Goal: Information Seeking & Learning: Learn about a topic

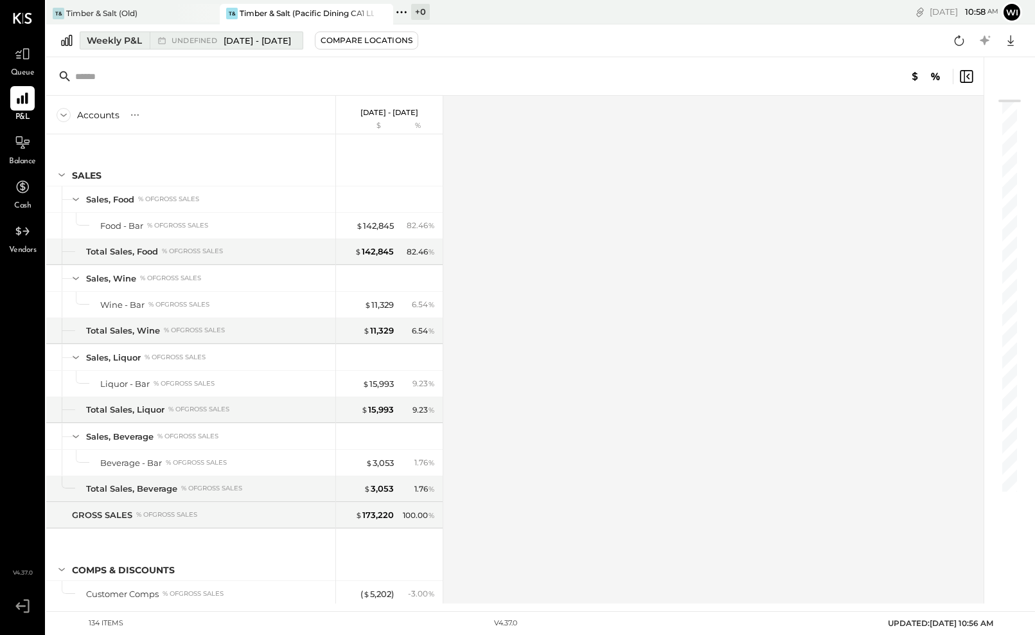
click at [258, 44] on span "May 5 - Jun 29, 2025" at bounding box center [256, 41] width 67 height 12
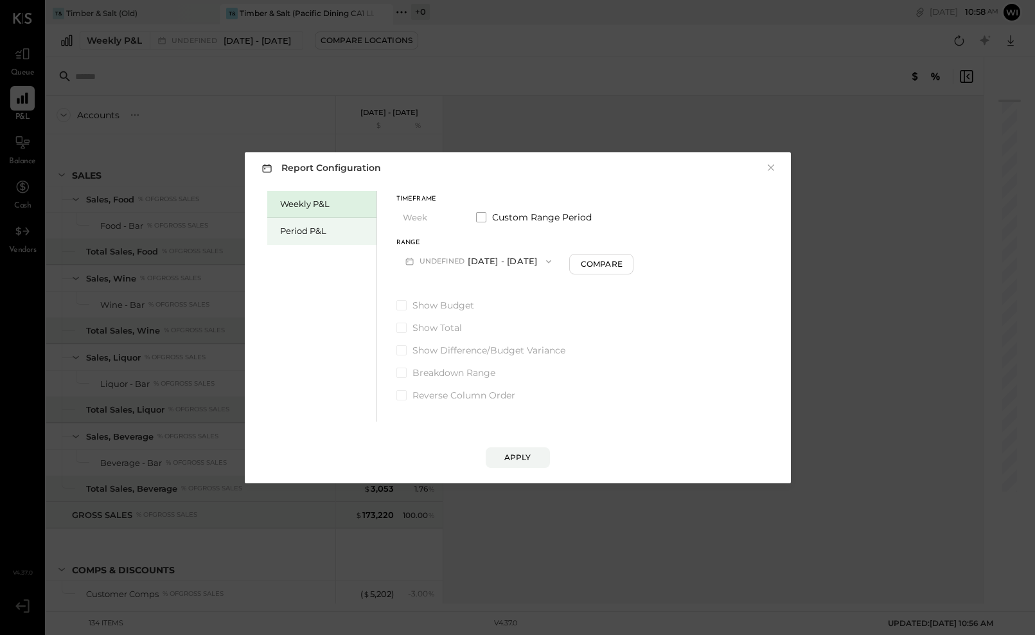
click at [313, 236] on div "Period P&L" at bounding box center [325, 231] width 90 height 12
click at [451, 263] on button "P10 [DATE] - [DATE]" at bounding box center [462, 261] width 132 height 24
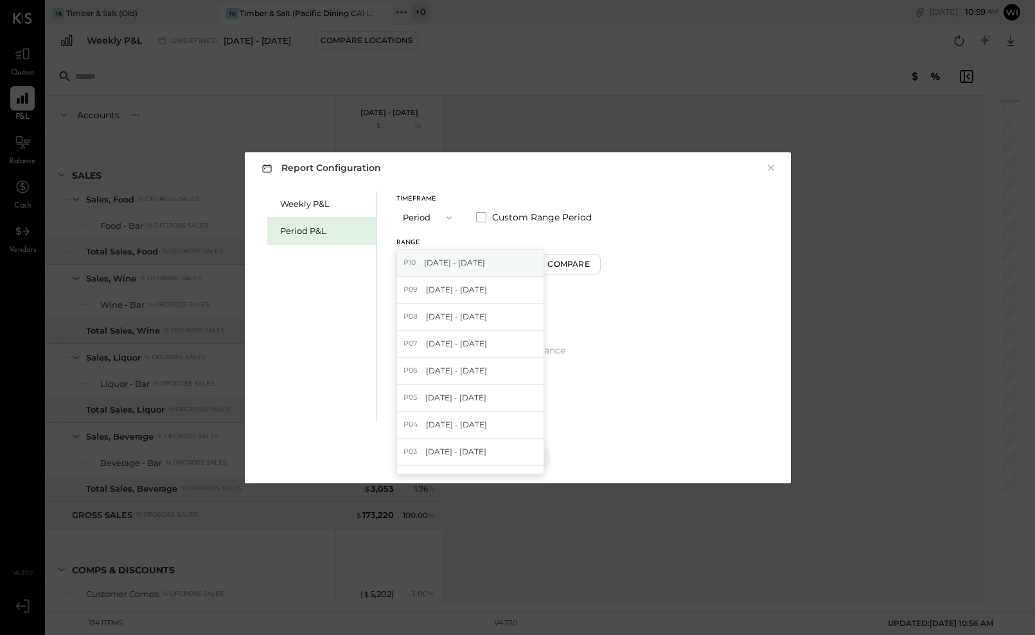
click at [469, 264] on span "[DATE] - [DATE]" at bounding box center [454, 262] width 61 height 11
click at [522, 458] on div "Apply" at bounding box center [517, 456] width 27 height 11
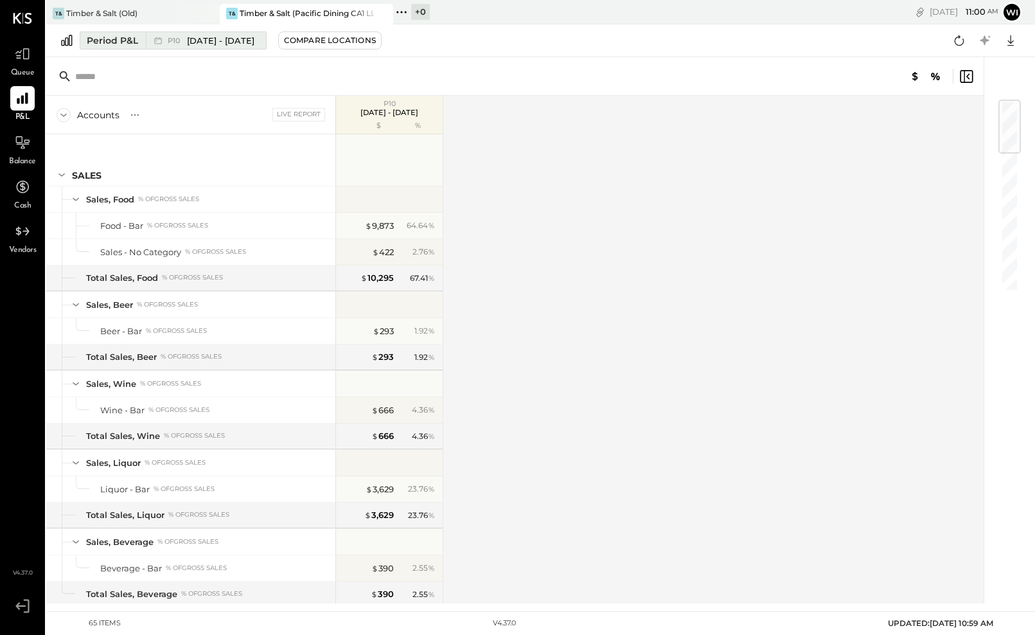
click at [219, 40] on span "[DATE] - [DATE]" at bounding box center [220, 41] width 67 height 12
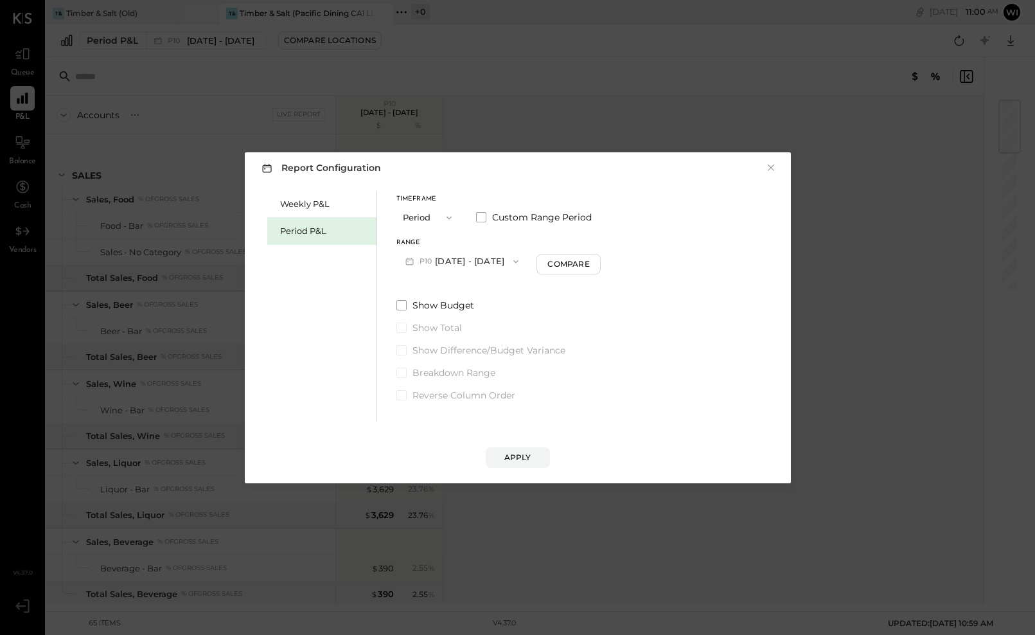
click at [445, 215] on icon "button" at bounding box center [449, 218] width 10 height 10
click at [433, 215] on div "Period" at bounding box center [428, 217] width 63 height 23
click at [514, 259] on button "P10 [DATE] - [DATE]" at bounding box center [462, 261] width 132 height 24
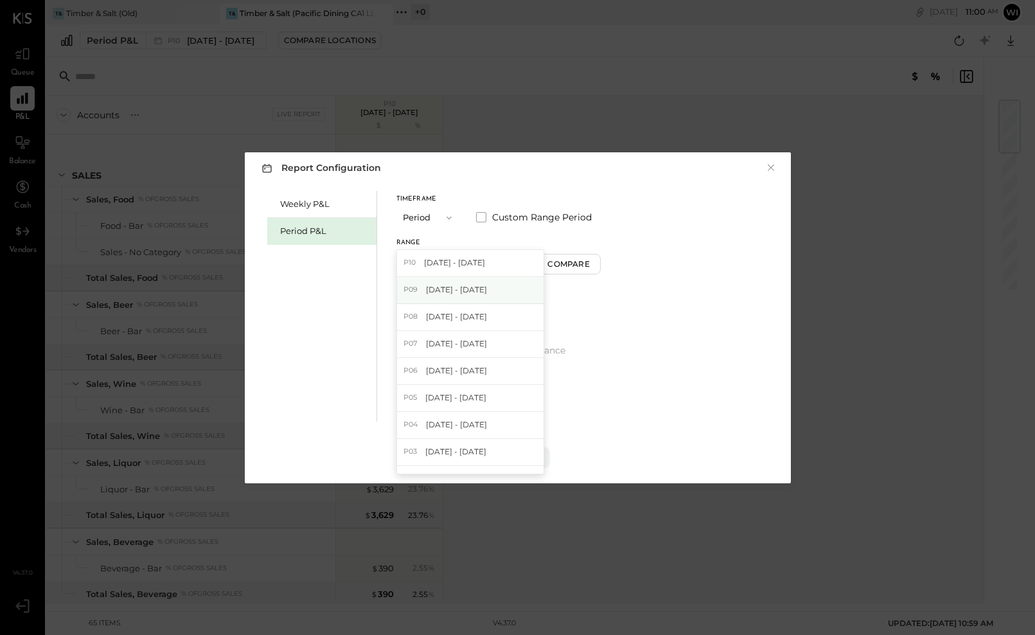
click at [462, 291] on span "[DATE] - [DATE]" at bounding box center [456, 289] width 61 height 11
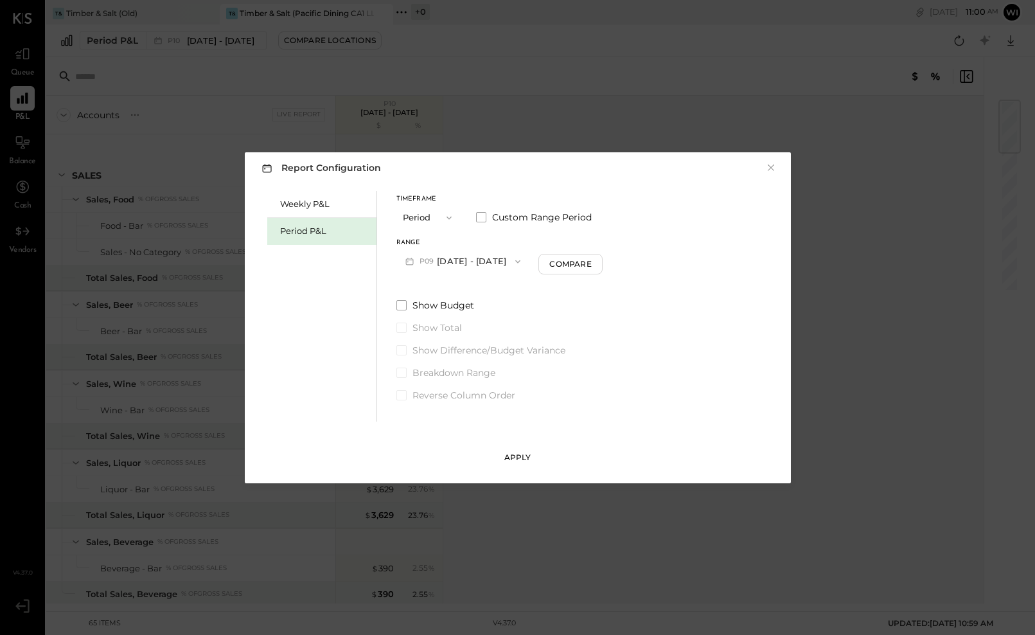
click at [521, 457] on div "Apply" at bounding box center [517, 456] width 27 height 11
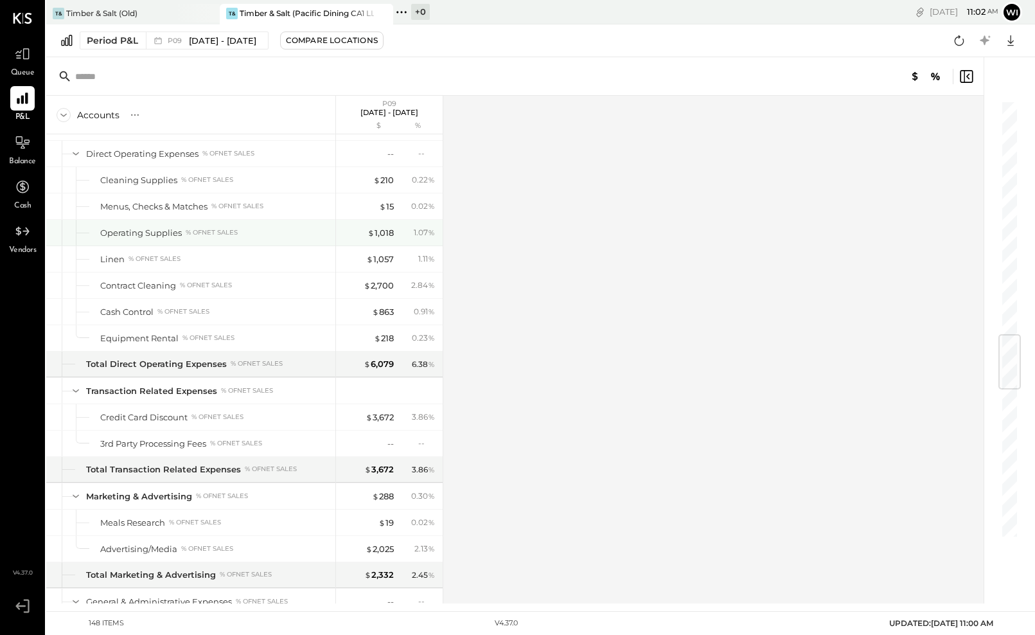
scroll to position [2012, 0]
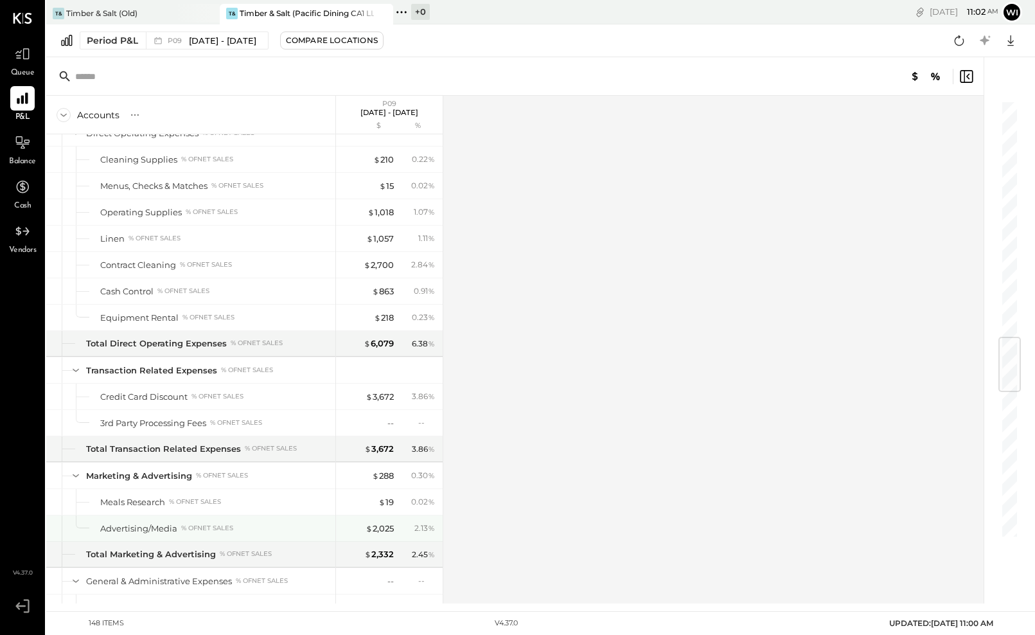
click at [243, 525] on div "Advertising/Media % of NET SALES" at bounding box center [215, 528] width 230 height 12
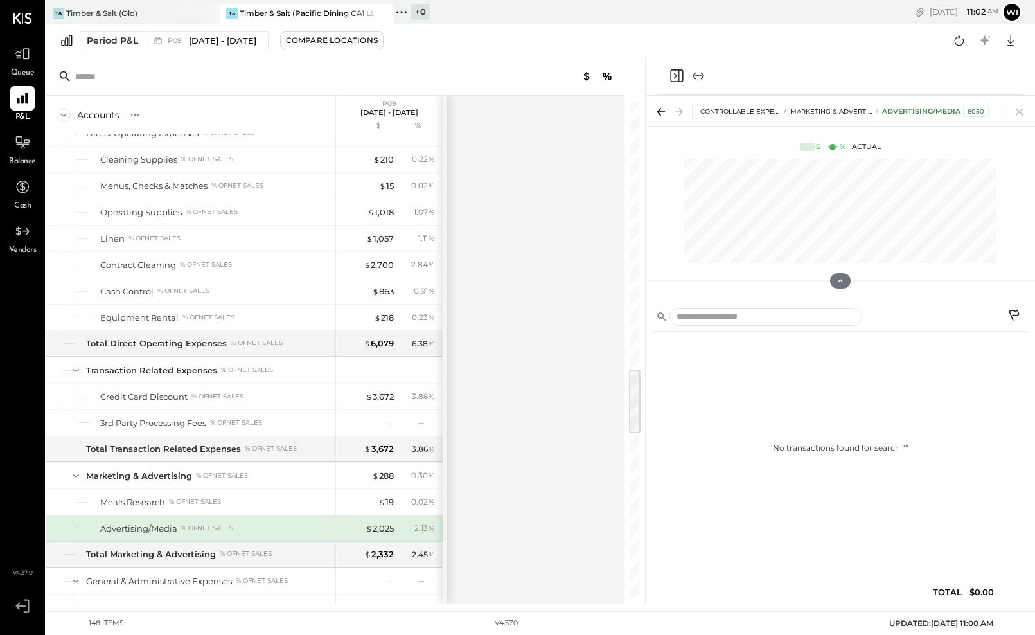
click at [146, 528] on div "Advertising/Media" at bounding box center [138, 528] width 77 height 12
click at [390, 524] on div "$ 2,025" at bounding box center [379, 528] width 28 height 12
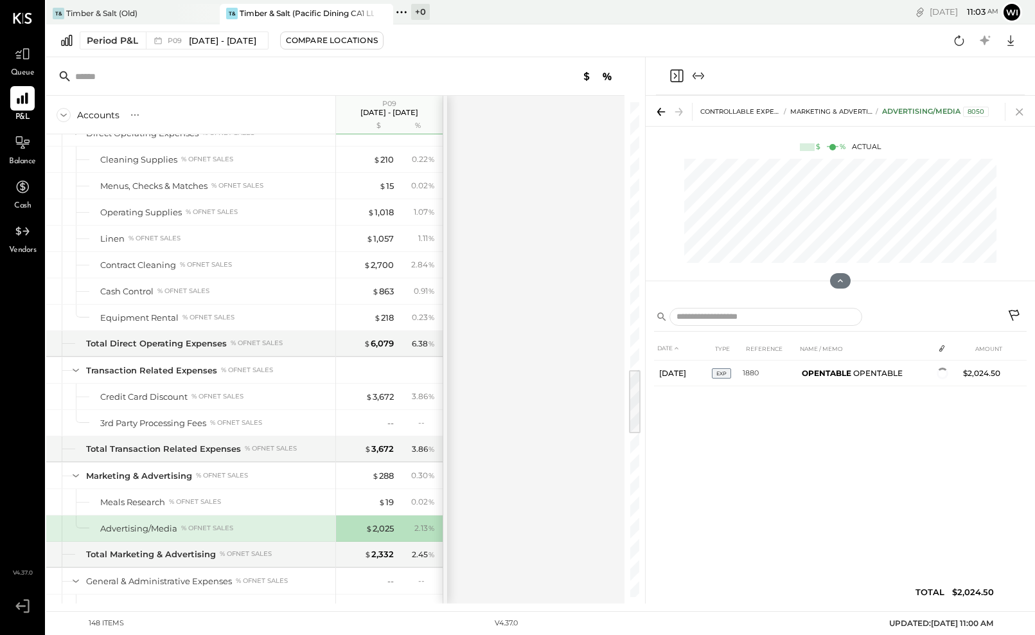
click at [1017, 109] on icon at bounding box center [1019, 112] width 18 height 18
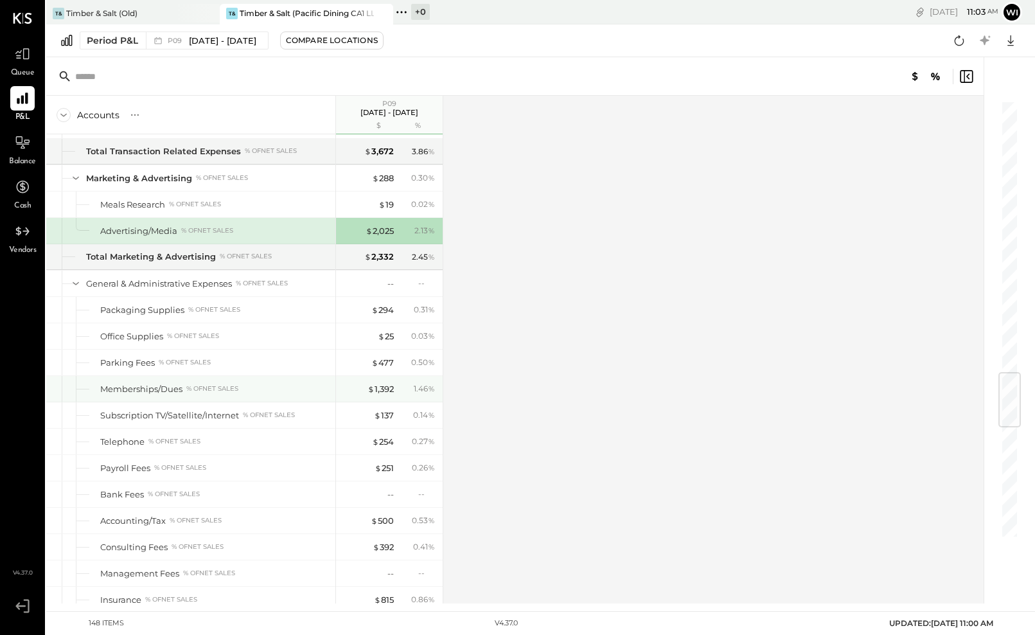
scroll to position [2311, 0]
click at [142, 383] on div "Memberships/Dues" at bounding box center [141, 387] width 82 height 12
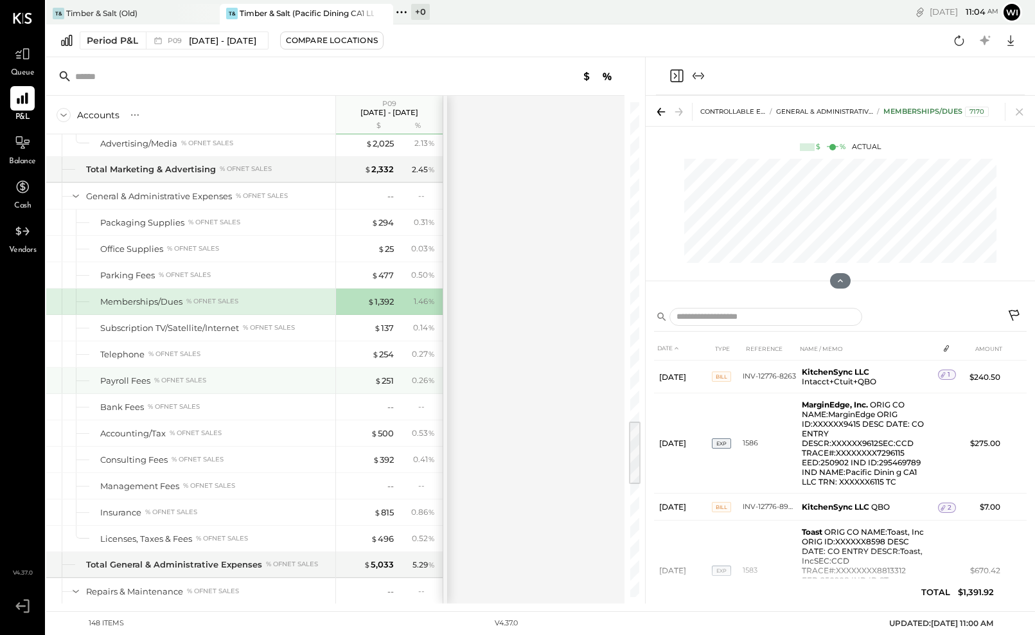
scroll to position [2399, 0]
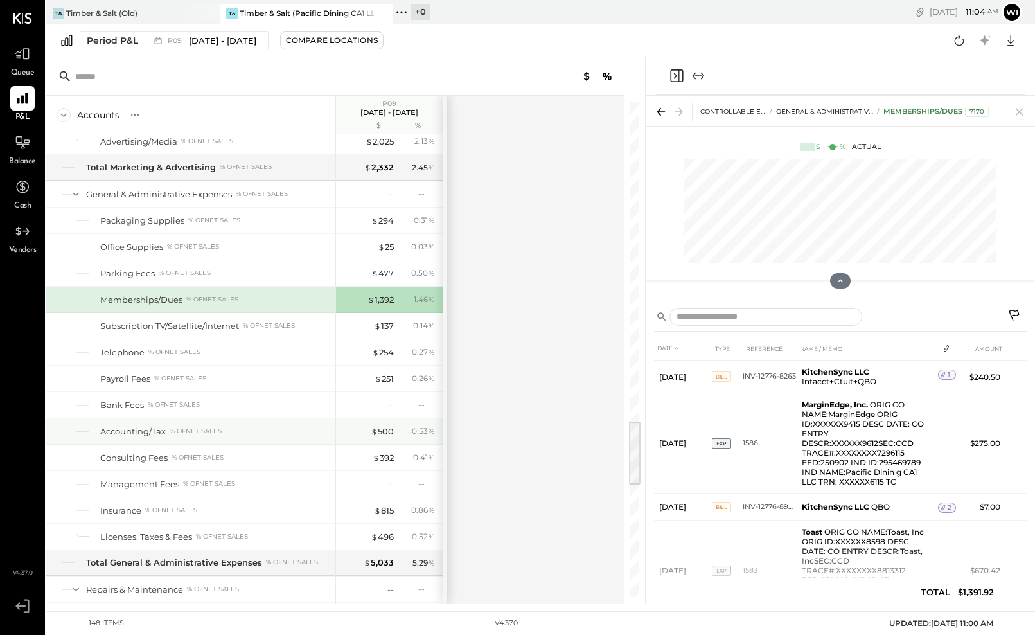
click at [390, 437] on div "$ 500 0.53 %" at bounding box center [390, 431] width 96 height 26
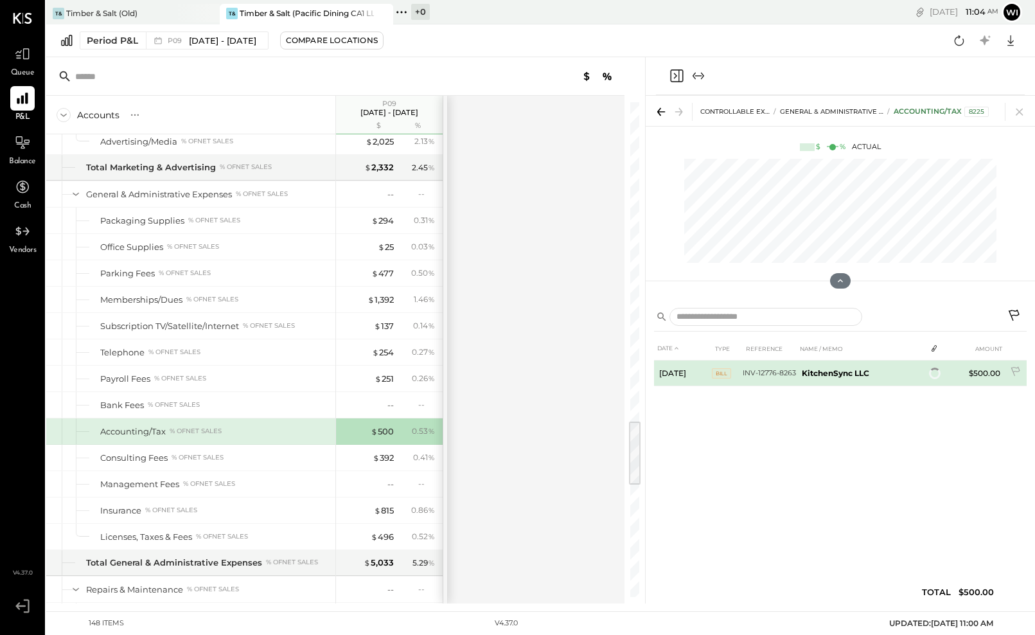
click at [828, 371] on b "KitchenSync LLC" at bounding box center [834, 373] width 67 height 10
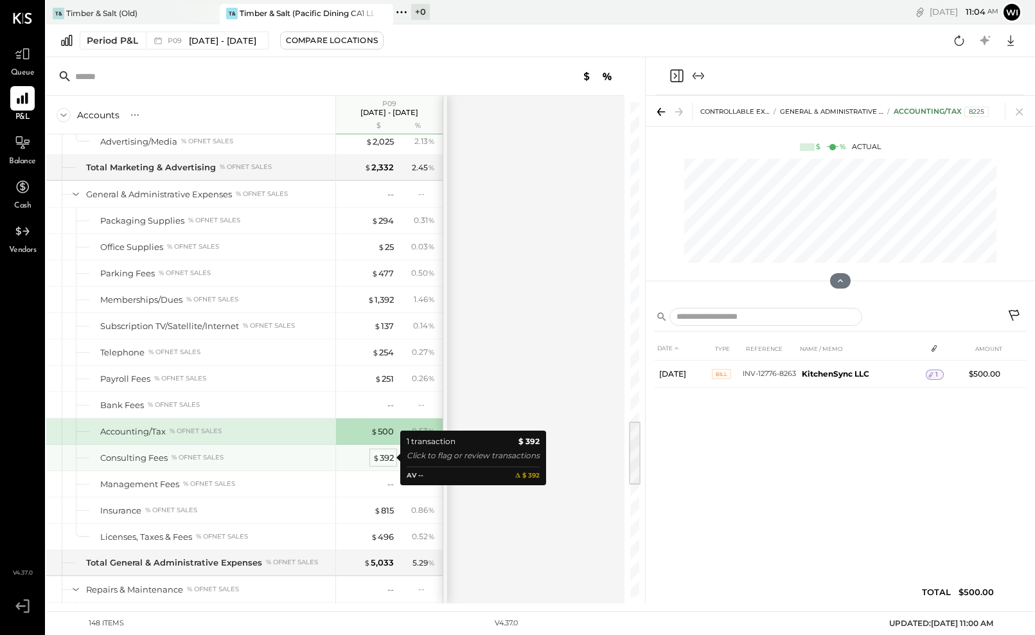
click at [385, 459] on div "$ 392" at bounding box center [382, 457] width 21 height 12
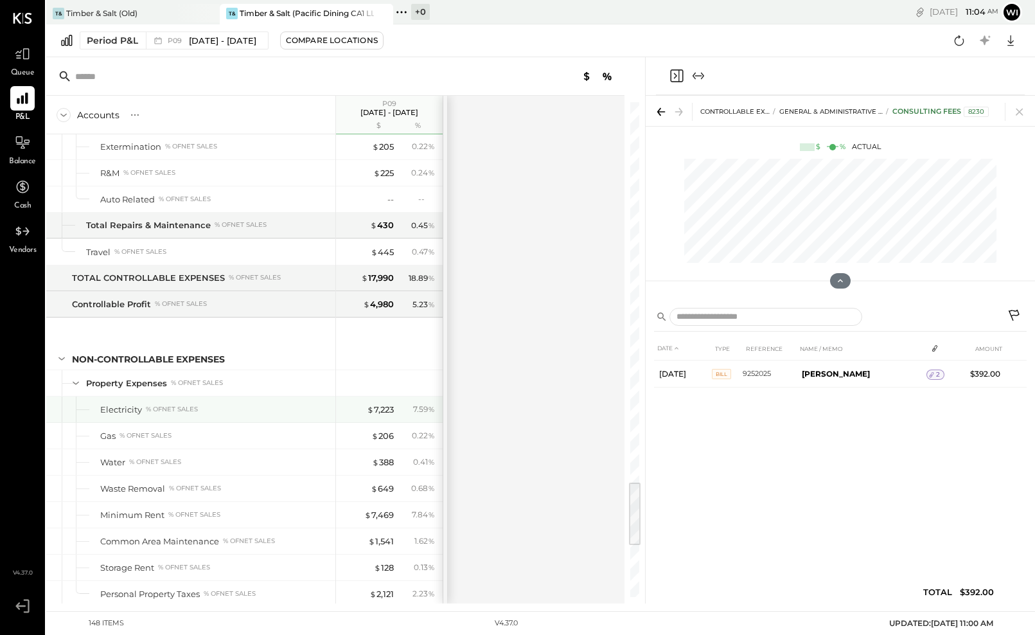
scroll to position [2892, 0]
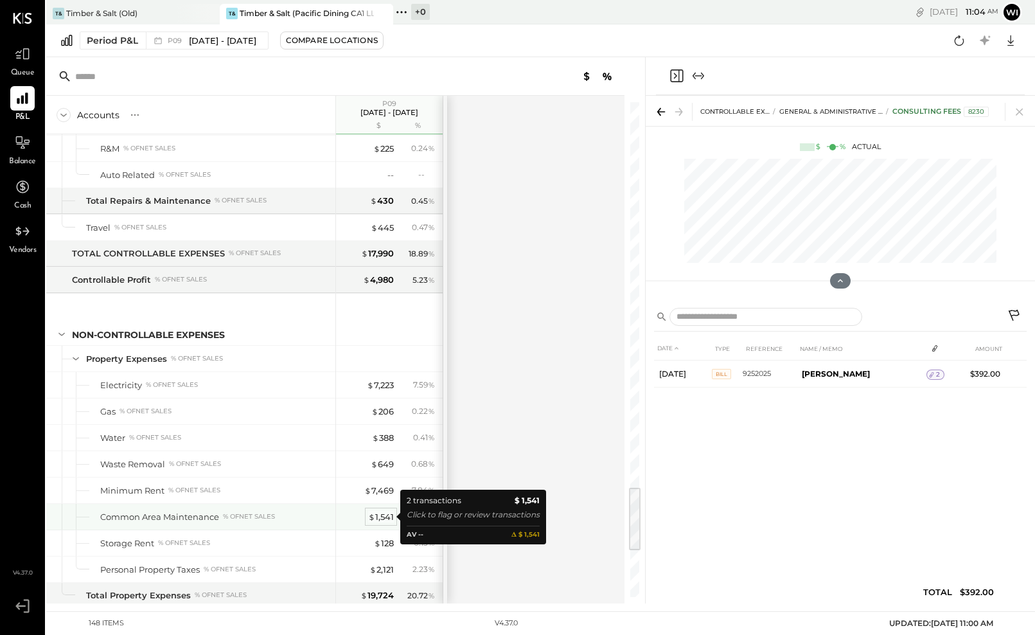
click at [385, 516] on div "$ 1,541" at bounding box center [381, 517] width 26 height 12
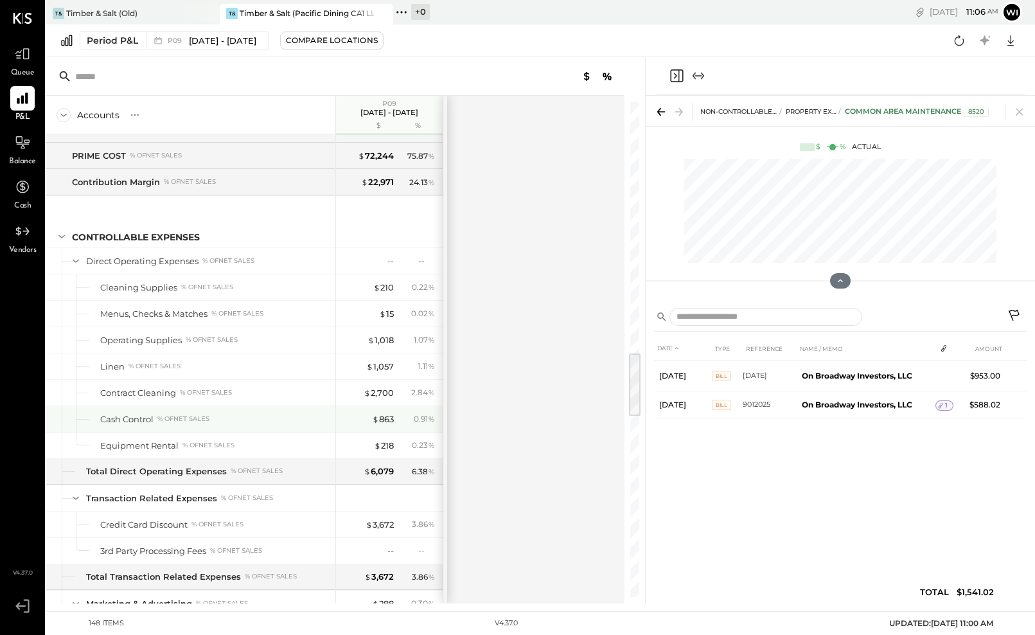
scroll to position [1498, 0]
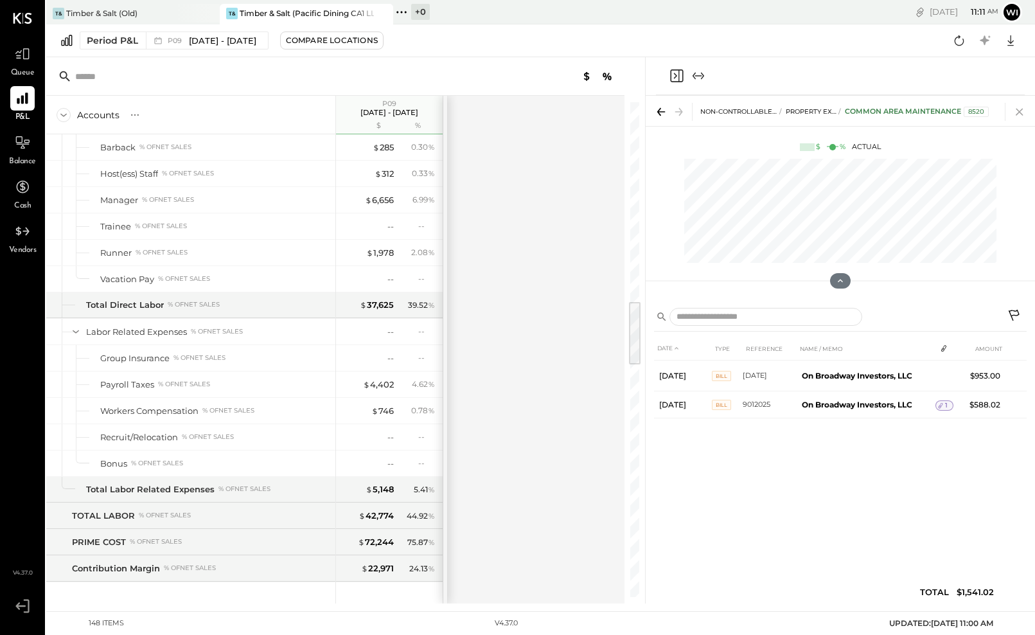
click at [1020, 112] on icon at bounding box center [1019, 112] width 18 height 18
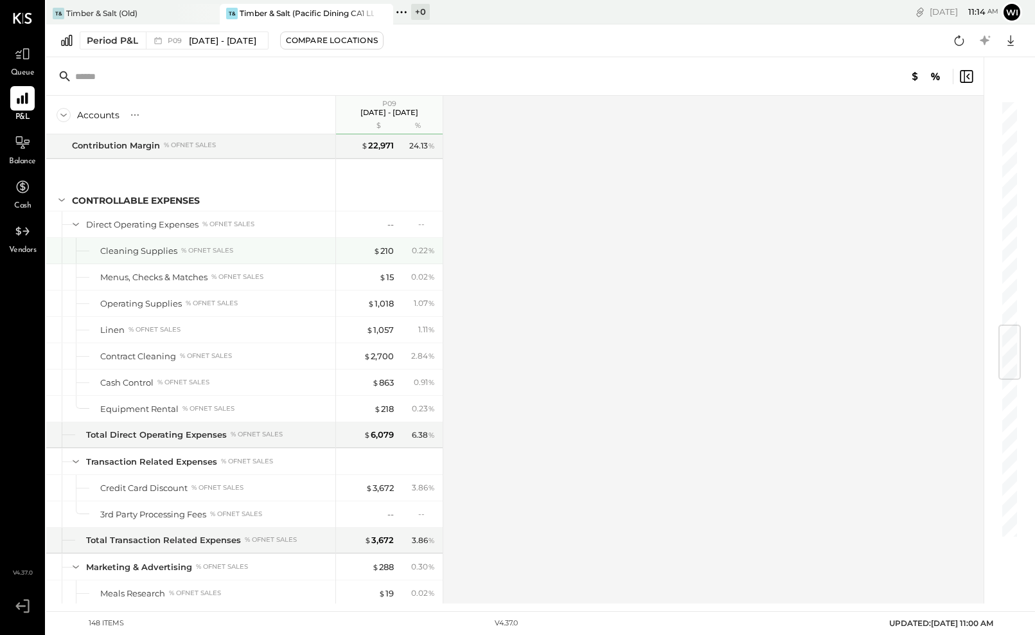
scroll to position [1969, 0]
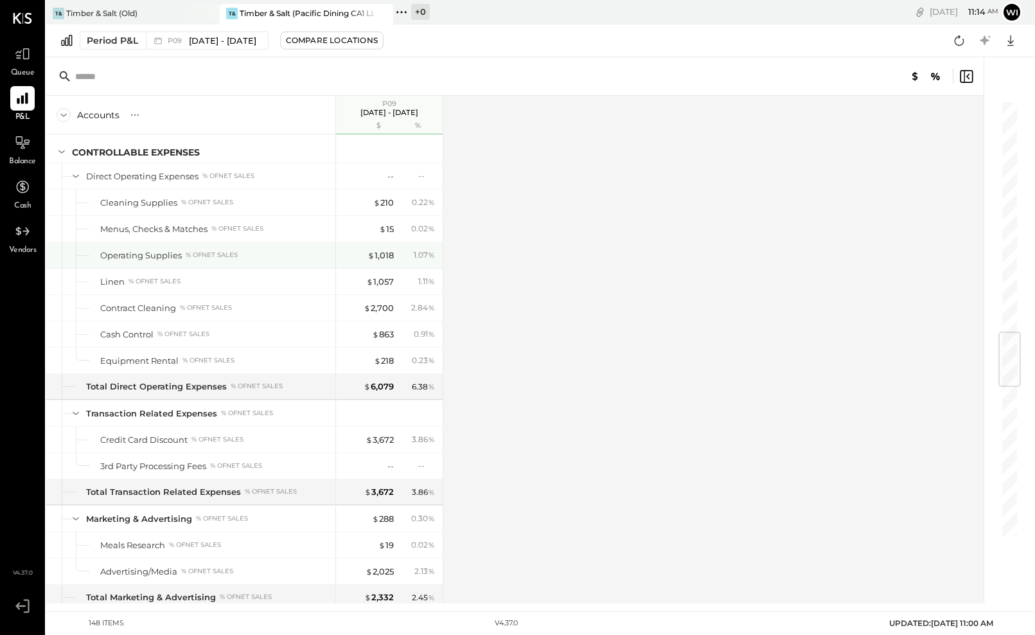
click at [216, 251] on div "% of NET SALES" at bounding box center [212, 254] width 52 height 9
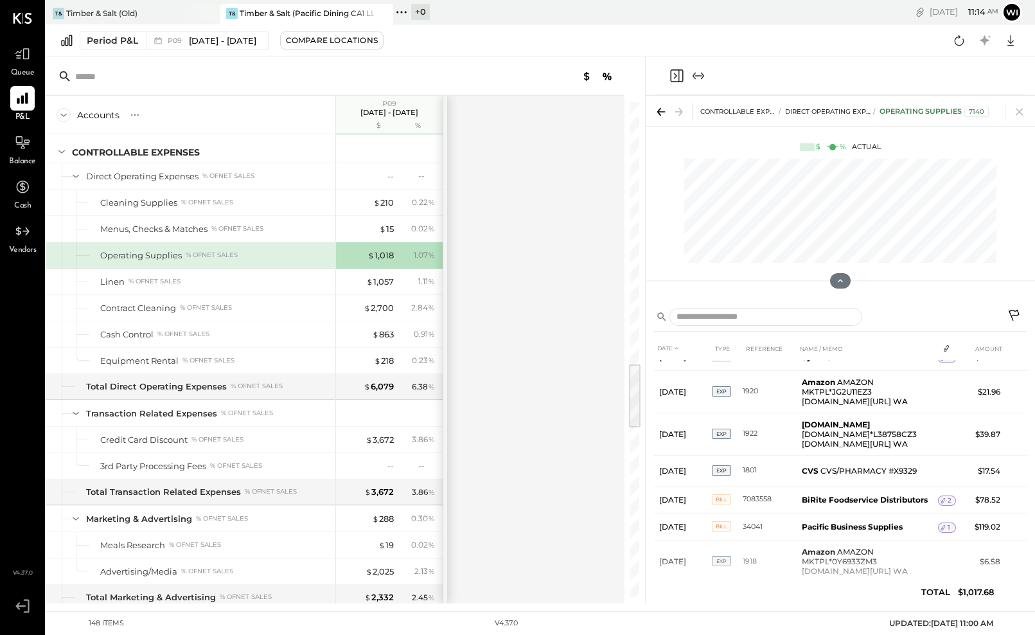
scroll to position [197, 0]
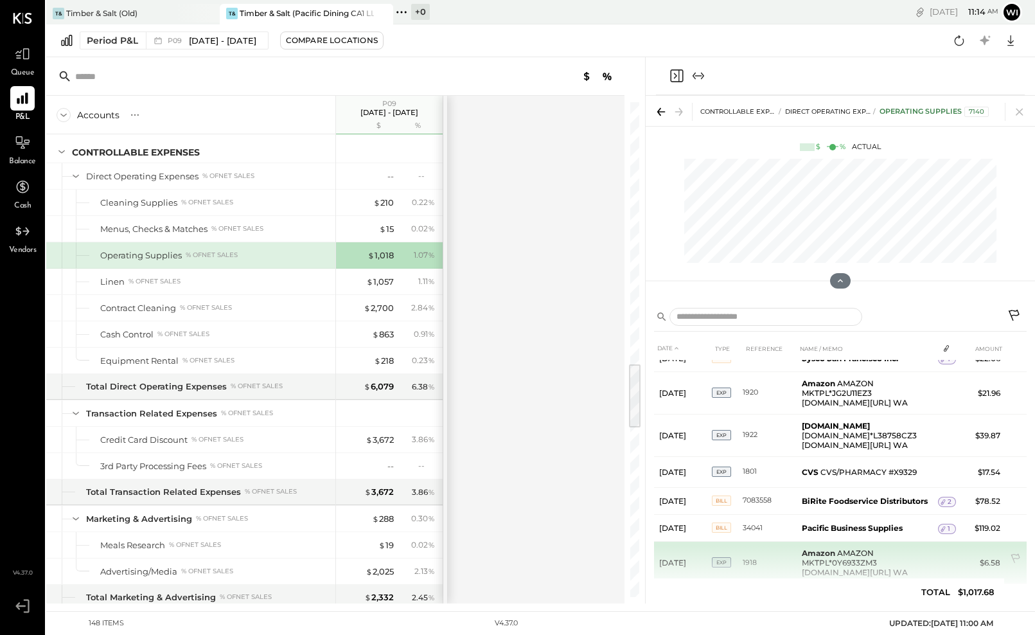
click at [836, 541] on td "Amazon AMAZON MKTPL*0Y6933ZM3 [DOMAIN_NAME][URL] WA" at bounding box center [866, 562] width 141 height 42
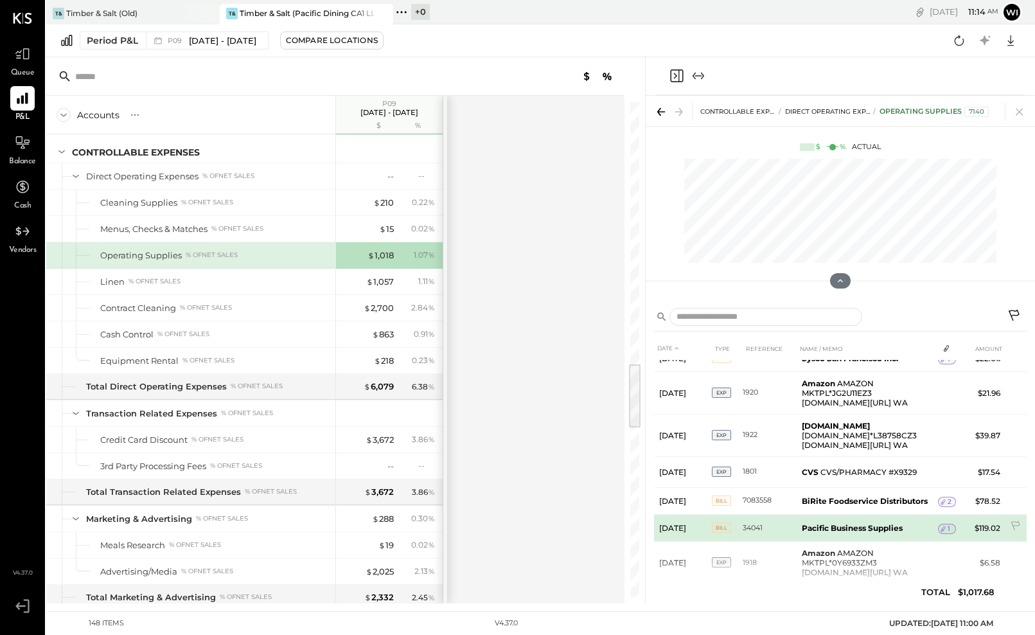
click at [821, 523] on b "Pacific Business Supplies" at bounding box center [851, 528] width 101 height 10
click at [871, 523] on b "Pacific Business Supplies" at bounding box center [851, 528] width 101 height 10
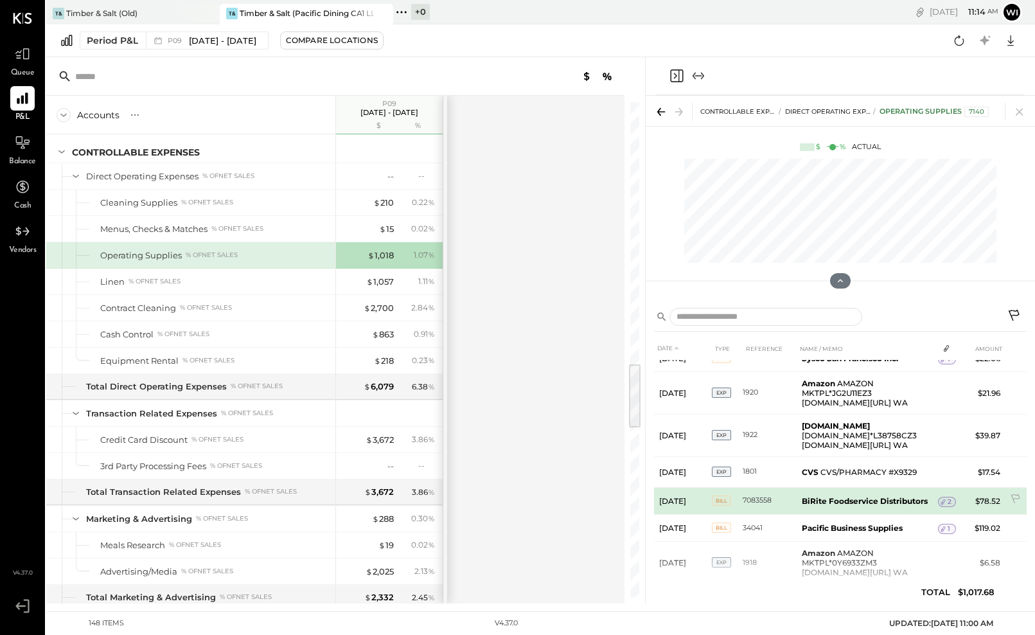
click at [850, 487] on td "BiRite Foodservice Distributors" at bounding box center [866, 500] width 141 height 27
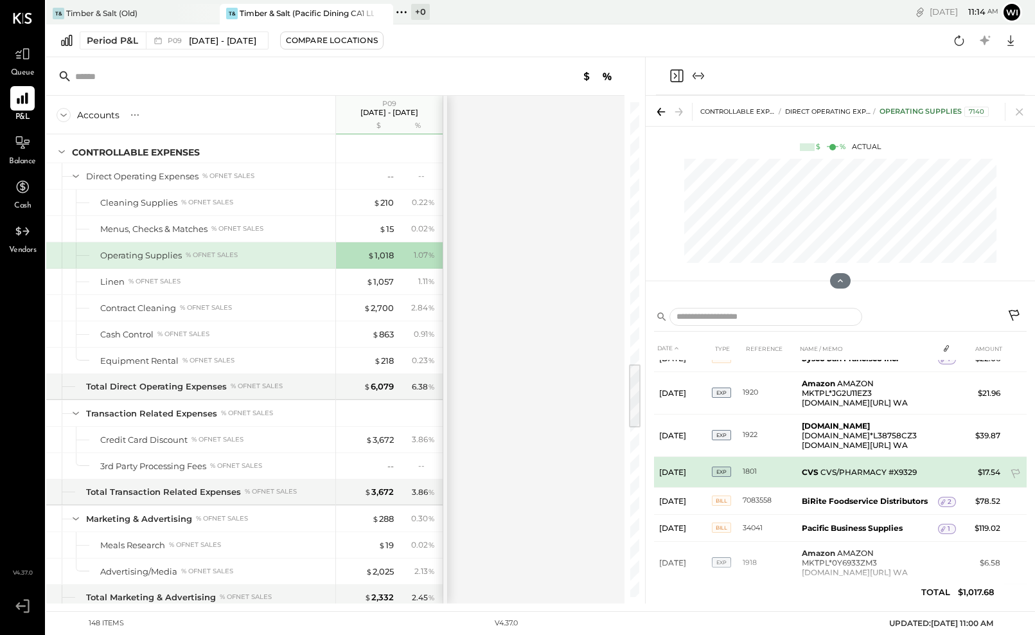
click at [877, 456] on td "CVS CVS/PHARMACY #X9329" at bounding box center [866, 471] width 141 height 31
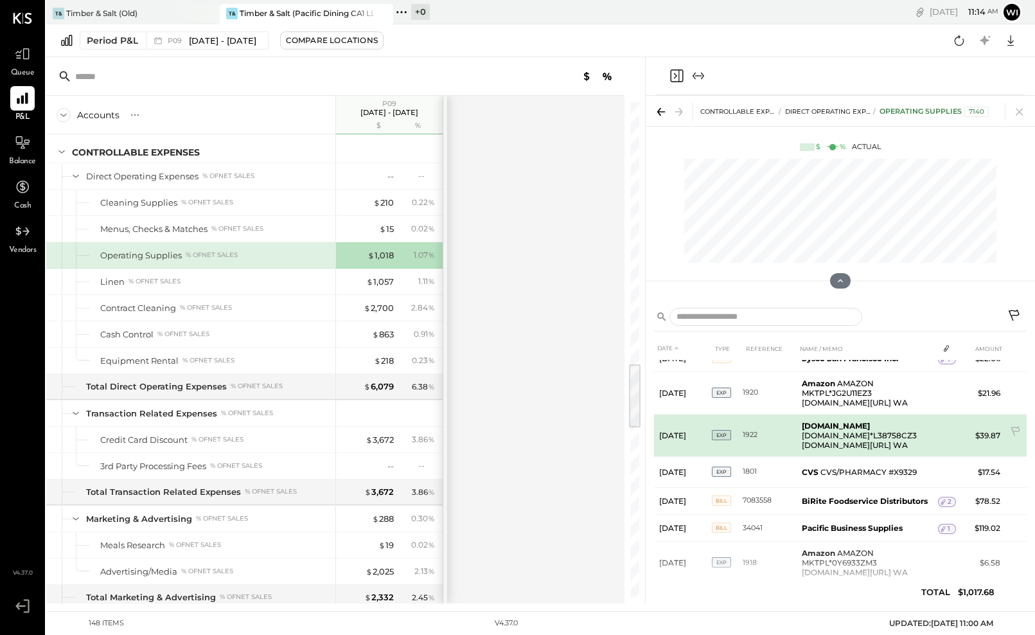
click at [852, 418] on td "[DOMAIN_NAME] [DOMAIN_NAME]*L38758CZ3 [DOMAIN_NAME][URL] WA" at bounding box center [866, 435] width 141 height 42
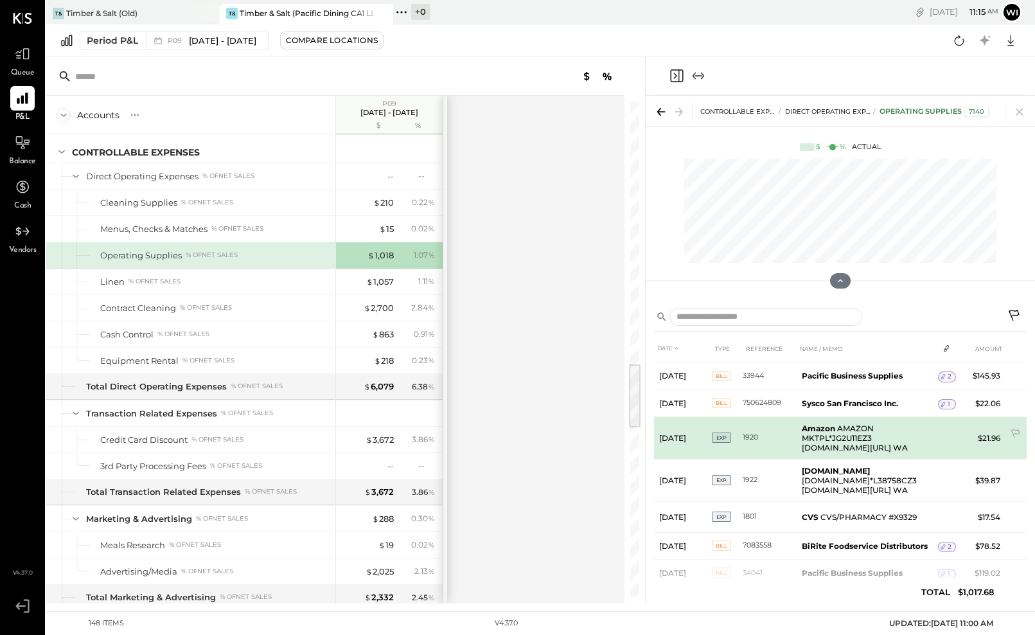
click at [833, 423] on b "Amazon" at bounding box center [817, 428] width 33 height 10
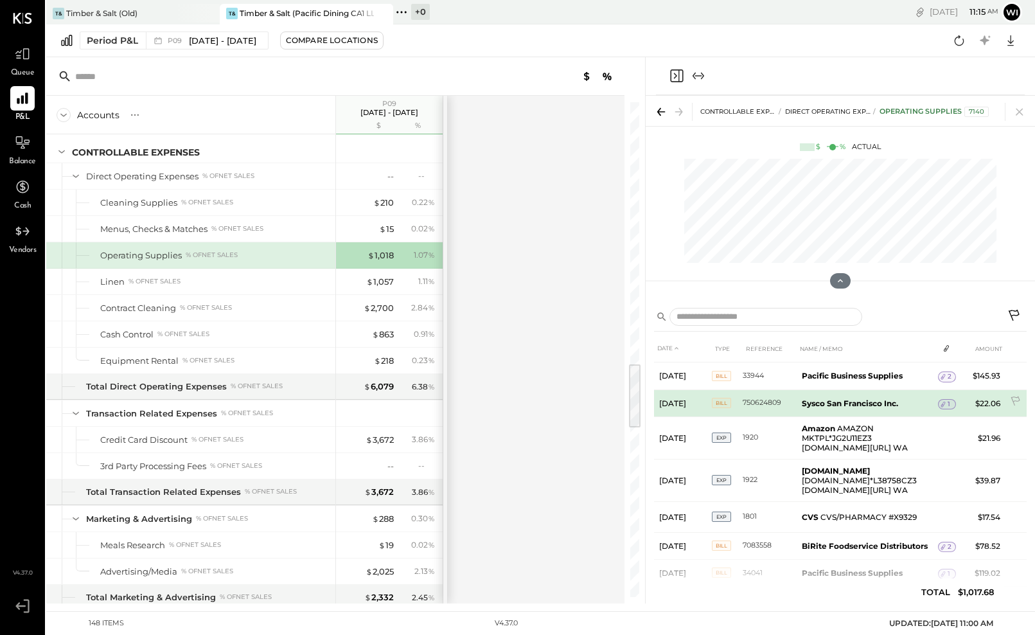
click at [825, 398] on b "Sysco San Francisco Inc." at bounding box center [849, 403] width 96 height 10
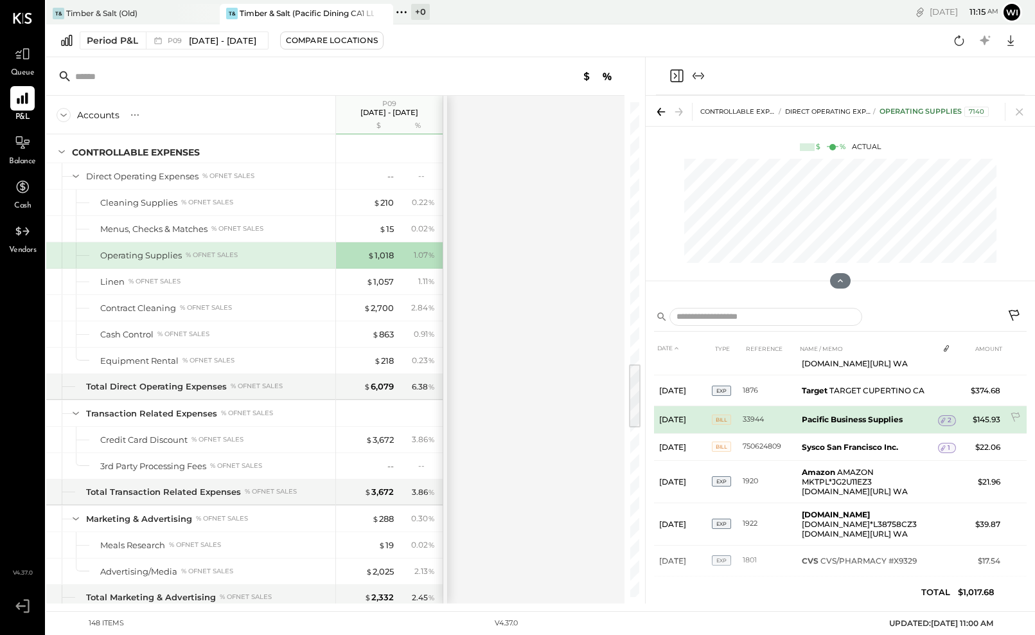
click at [814, 414] on b "Pacific Business Supplies" at bounding box center [851, 419] width 101 height 10
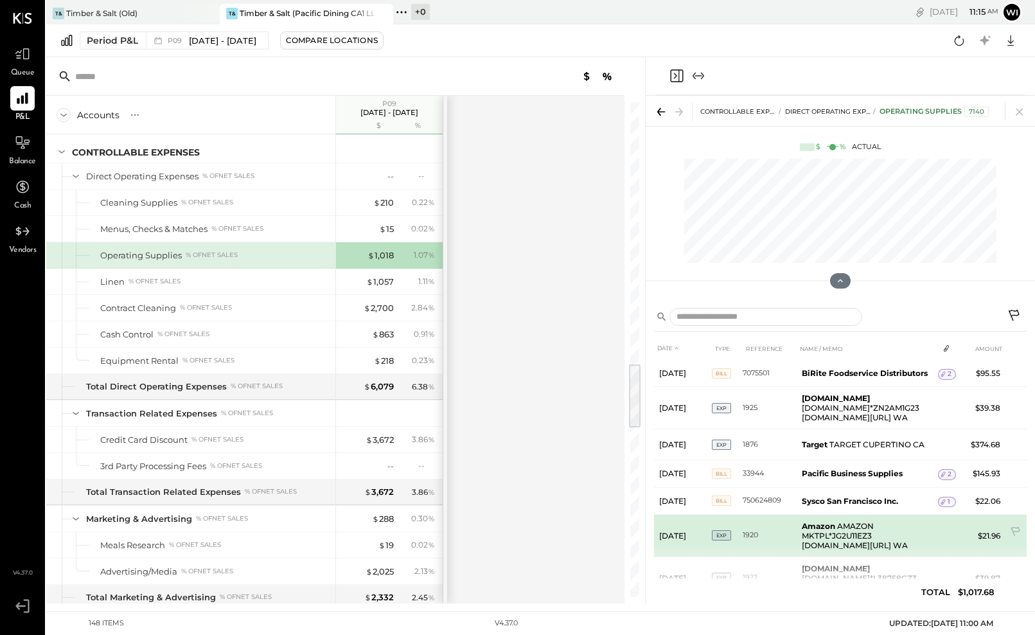
scroll to position [51, 0]
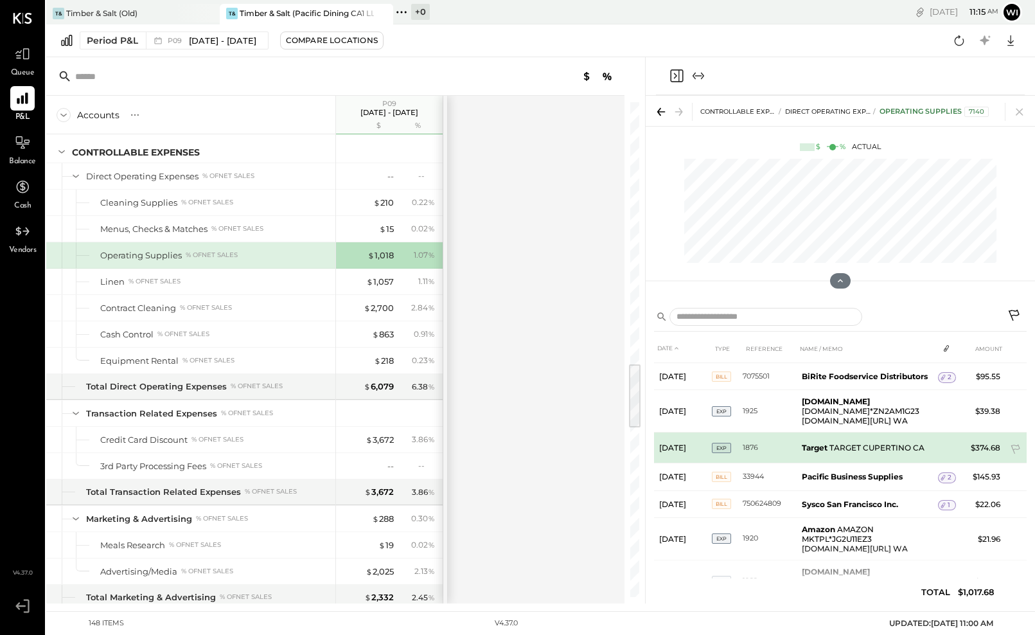
click at [810, 442] on b "Target" at bounding box center [814, 447] width 26 height 10
click at [976, 433] on td "$374.68" at bounding box center [980, 447] width 49 height 31
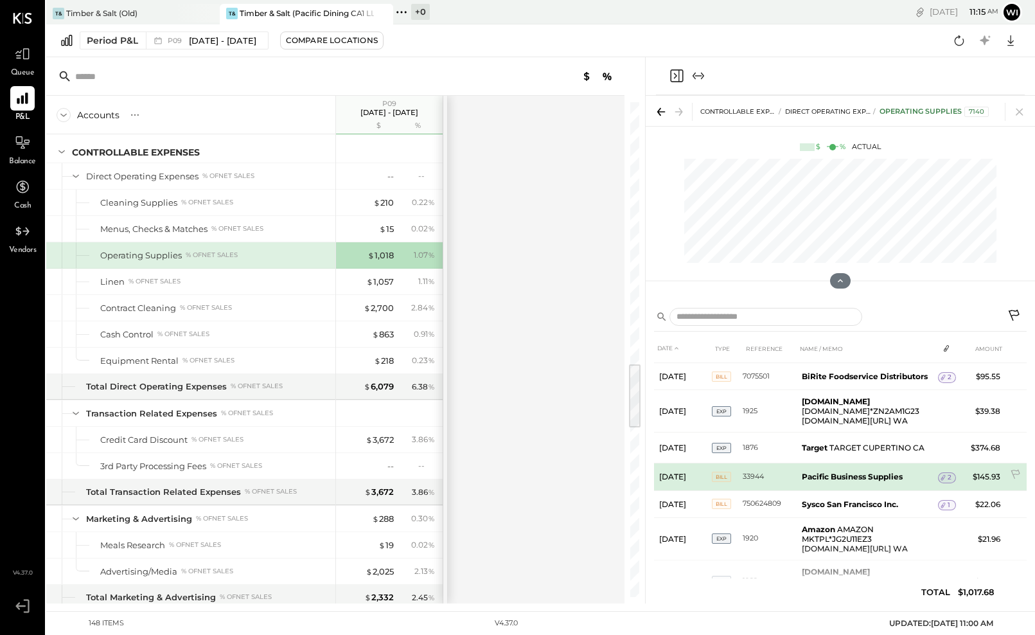
click at [910, 471] on td "Pacific Business Supplies" at bounding box center [866, 476] width 141 height 27
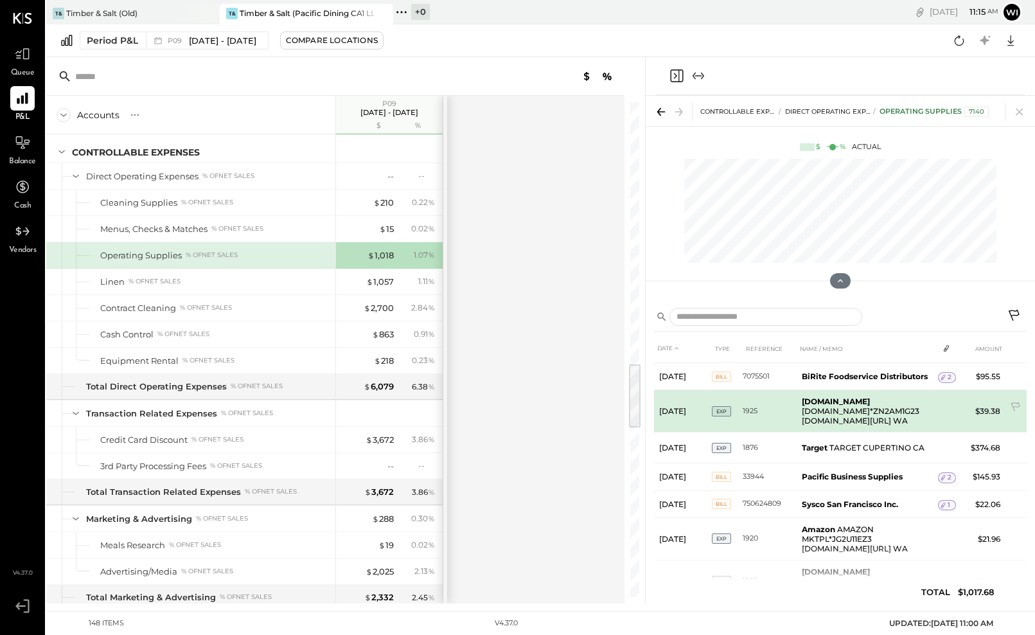
click at [874, 409] on td "[DOMAIN_NAME] [DOMAIN_NAME]*ZN2AM1G23 [DOMAIN_NAME][URL] WA" at bounding box center [866, 411] width 141 height 42
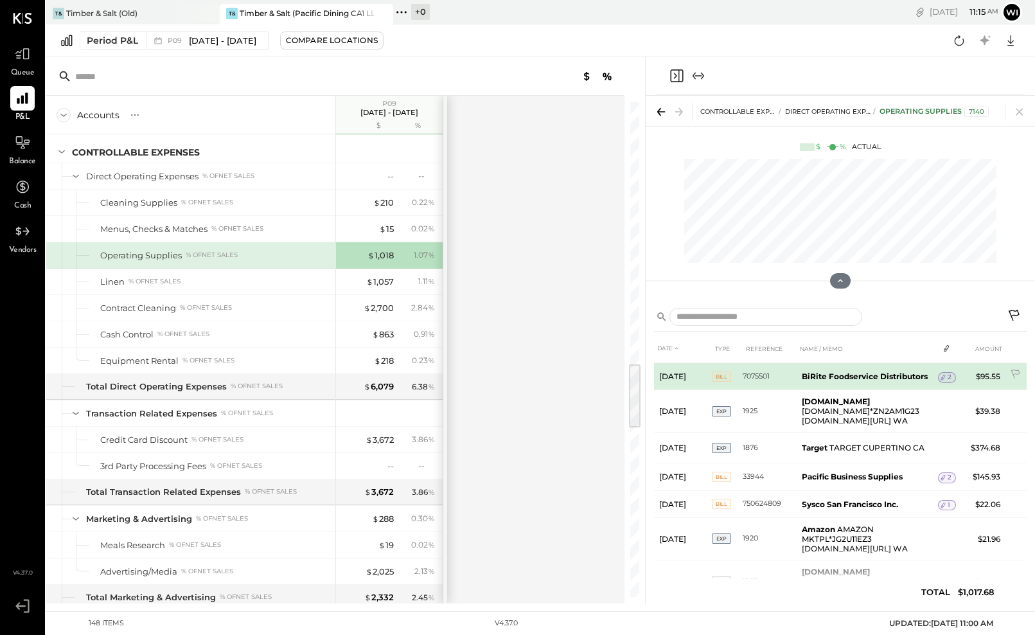
click at [949, 374] on span "2" at bounding box center [949, 376] width 4 height 9
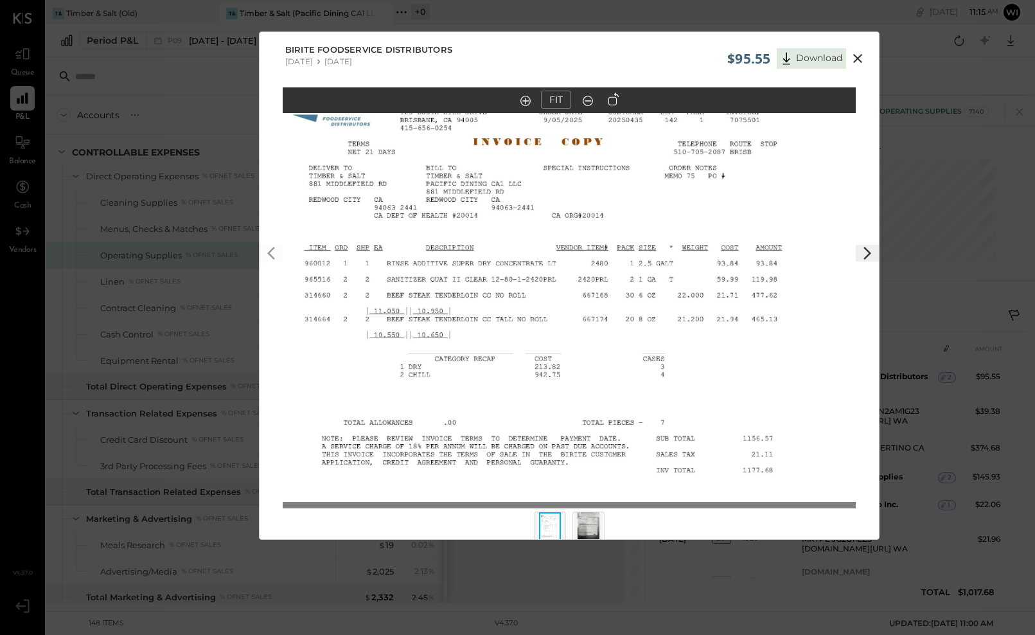
click at [859, 59] on icon at bounding box center [857, 58] width 15 height 15
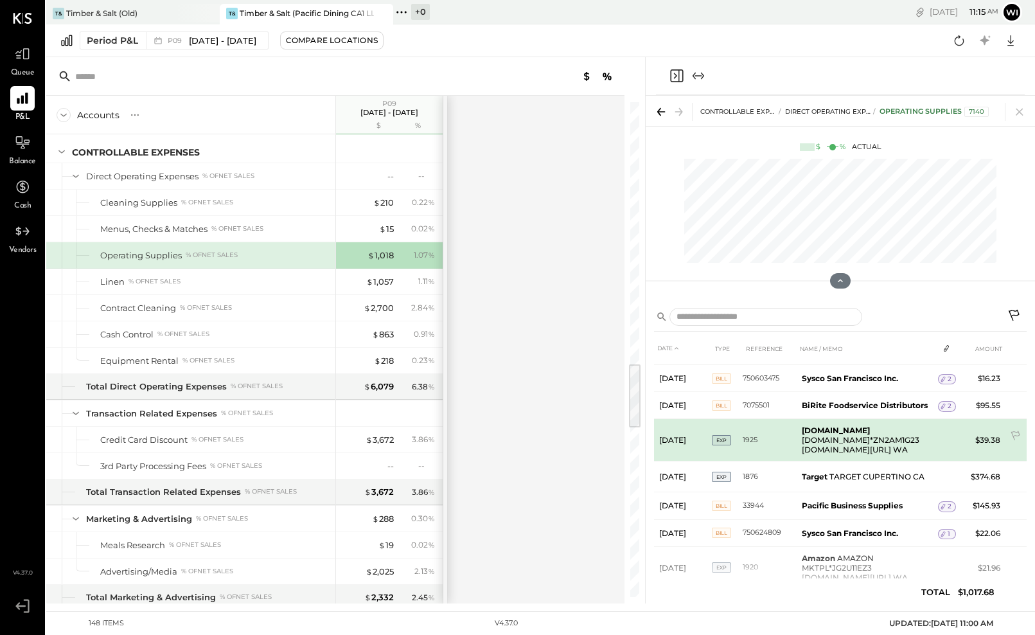
scroll to position [0, 0]
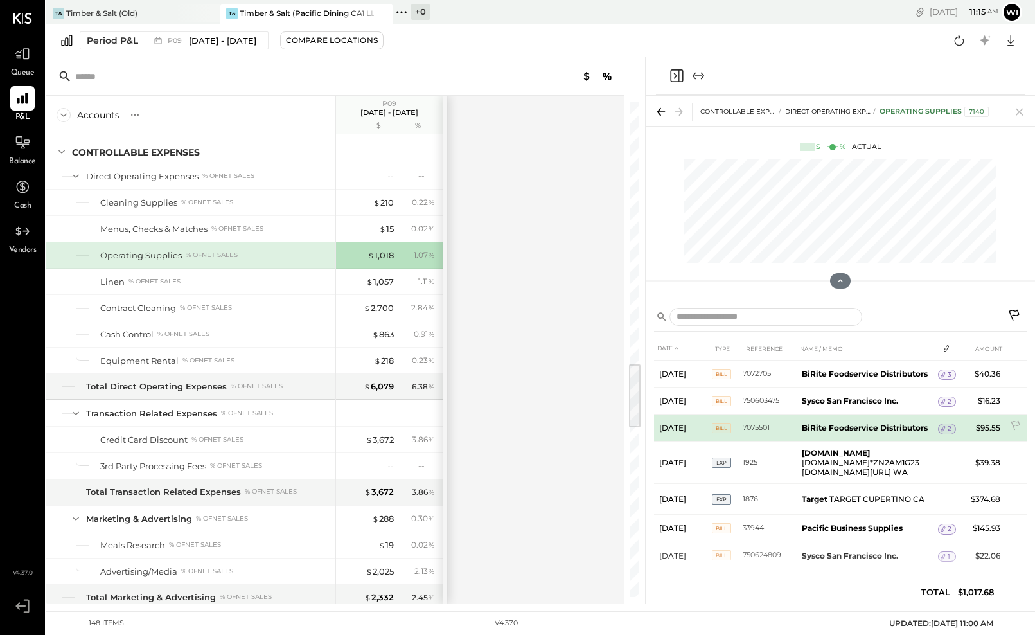
click at [948, 427] on span "2" at bounding box center [949, 428] width 4 height 9
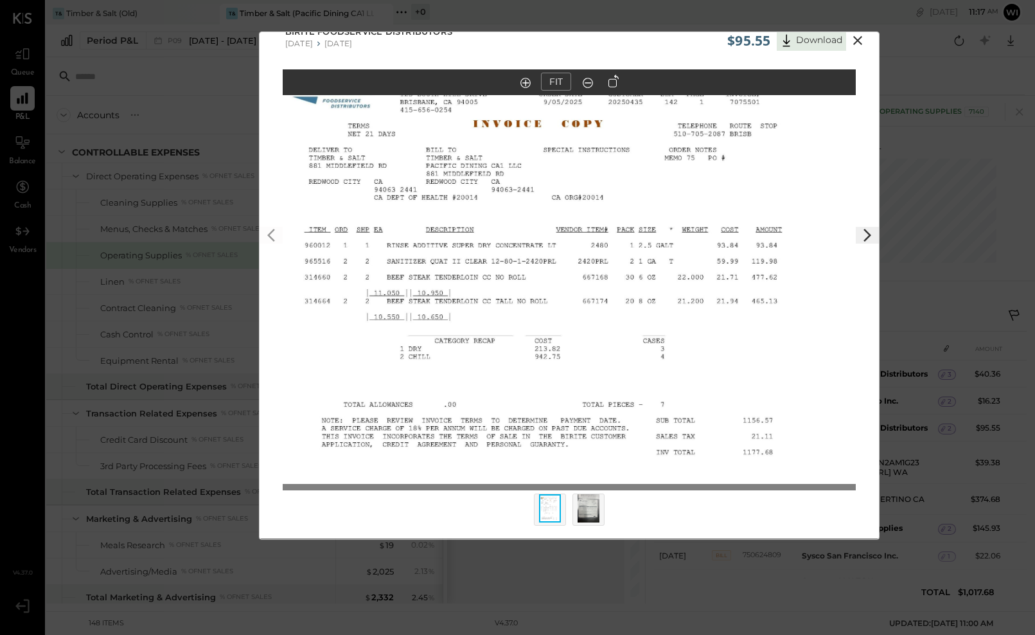
scroll to position [18, 0]
click at [598, 520] on img at bounding box center [588, 508] width 22 height 28
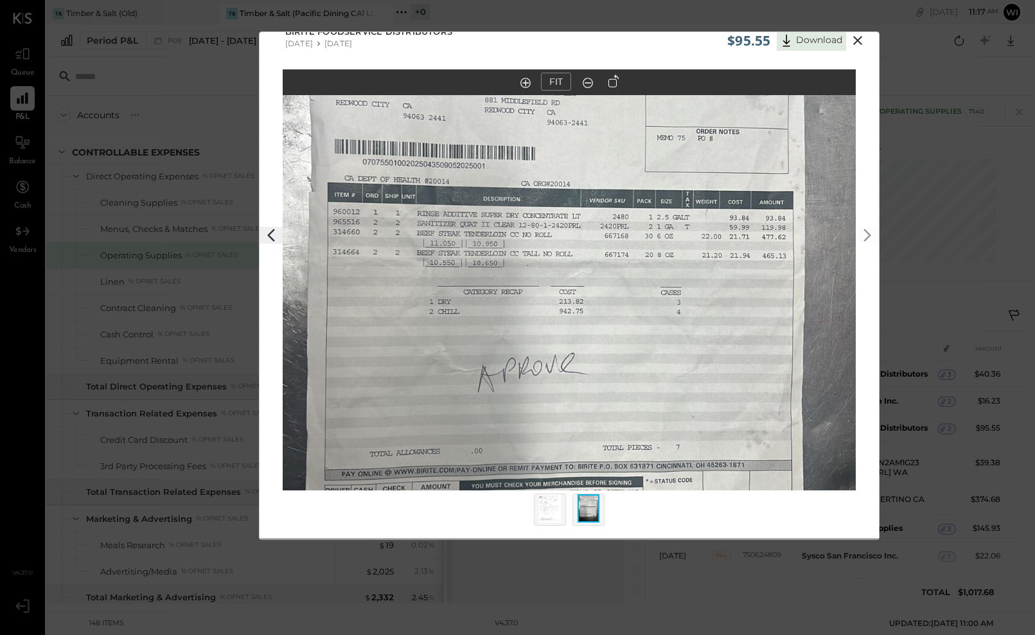
scroll to position [1, 0]
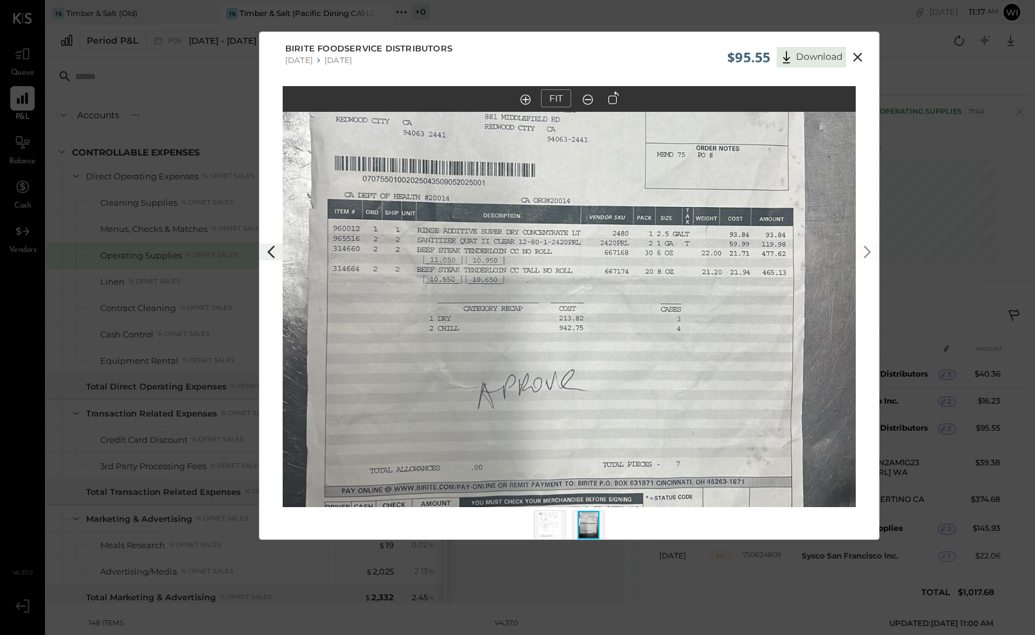
click at [855, 64] on icon at bounding box center [857, 56] width 15 height 15
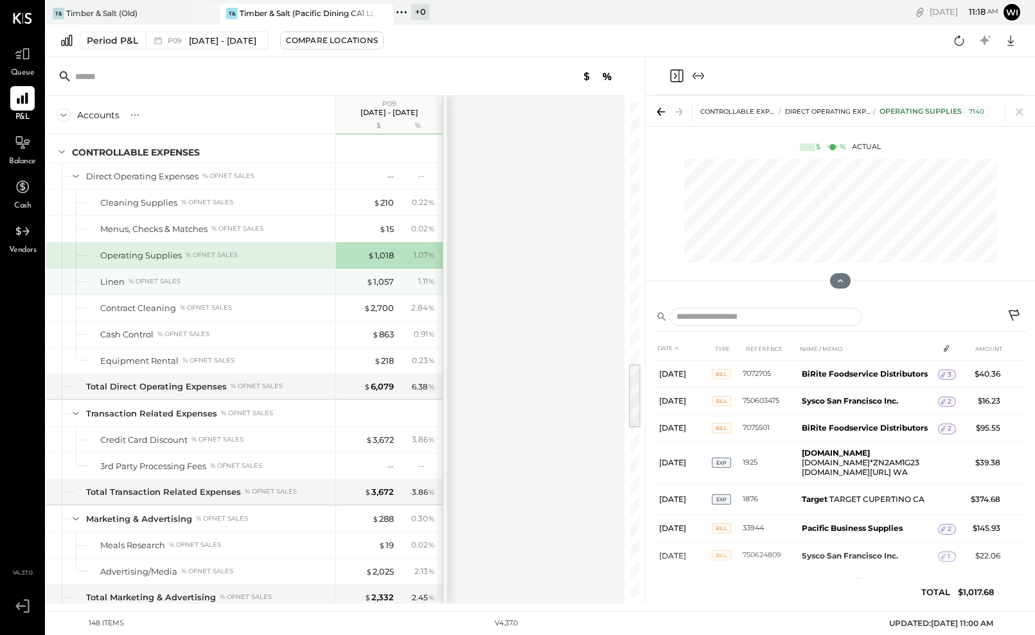
click at [204, 286] on div "Linen % of NET SALES" at bounding box center [215, 282] width 230 height 12
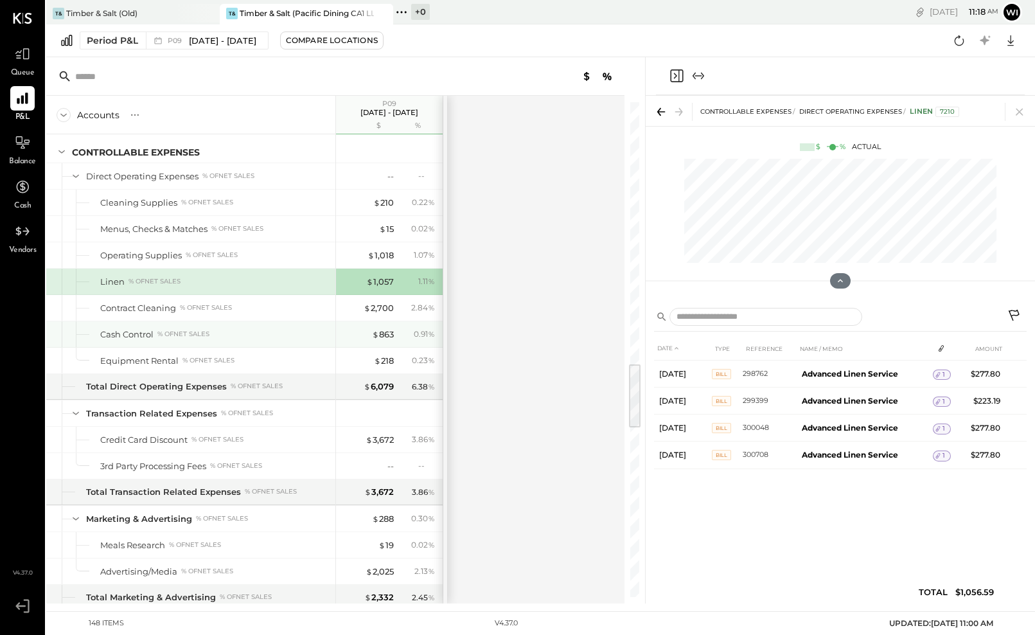
click at [242, 332] on div "Cash Control % of NET SALES" at bounding box center [215, 334] width 230 height 12
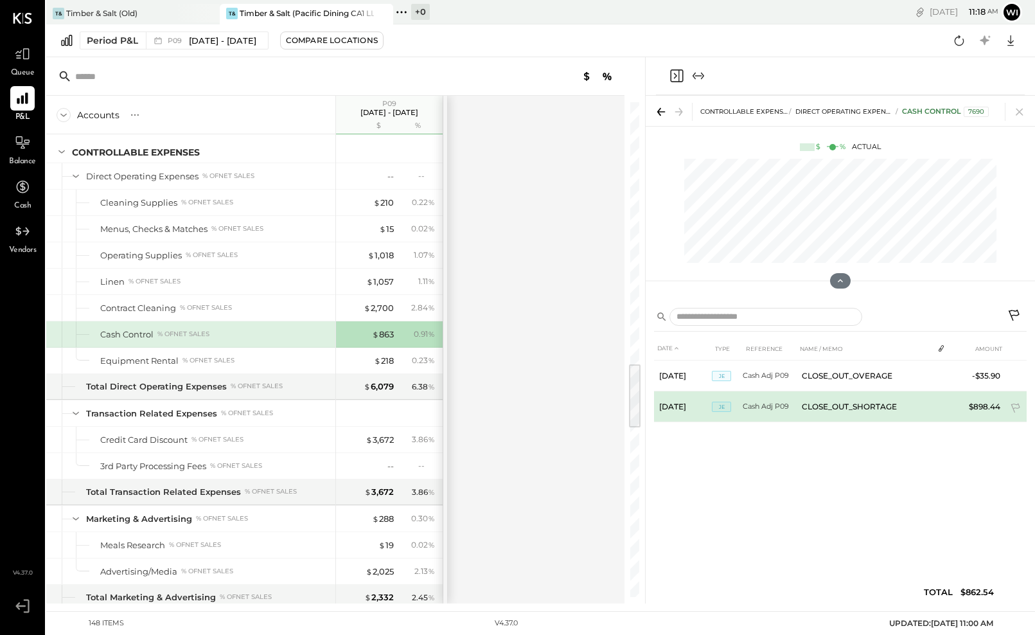
click at [814, 398] on td "CLOSE_OUT_SHORTAGE" at bounding box center [864, 406] width 136 height 31
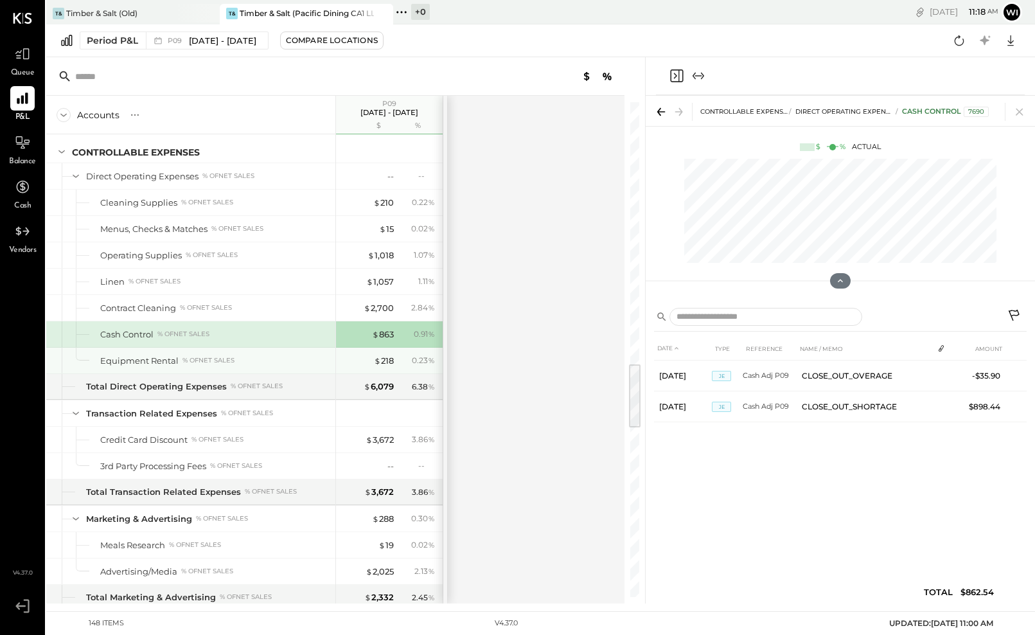
click at [209, 367] on div "Equipment Rental % of NET SALES" at bounding box center [190, 360] width 289 height 26
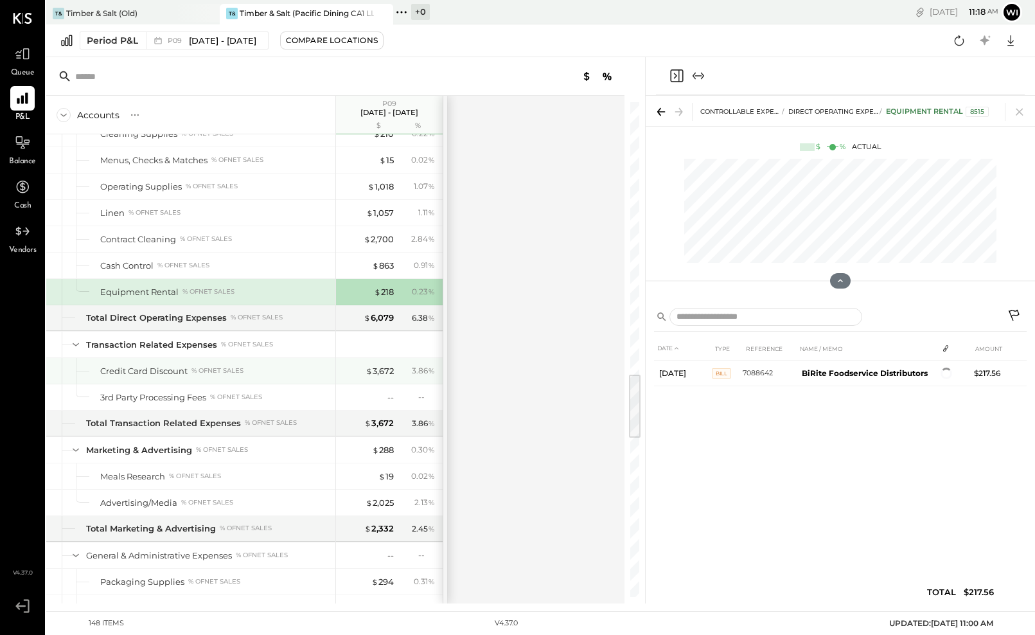
scroll to position [2047, 0]
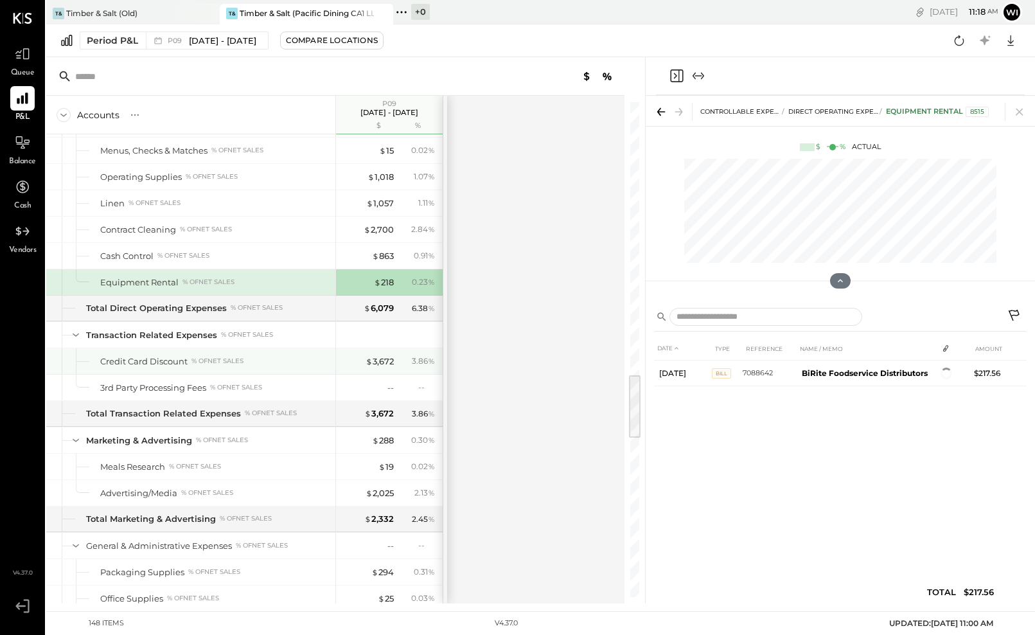
click at [213, 365] on div "% of NET SALES" at bounding box center [217, 360] width 52 height 9
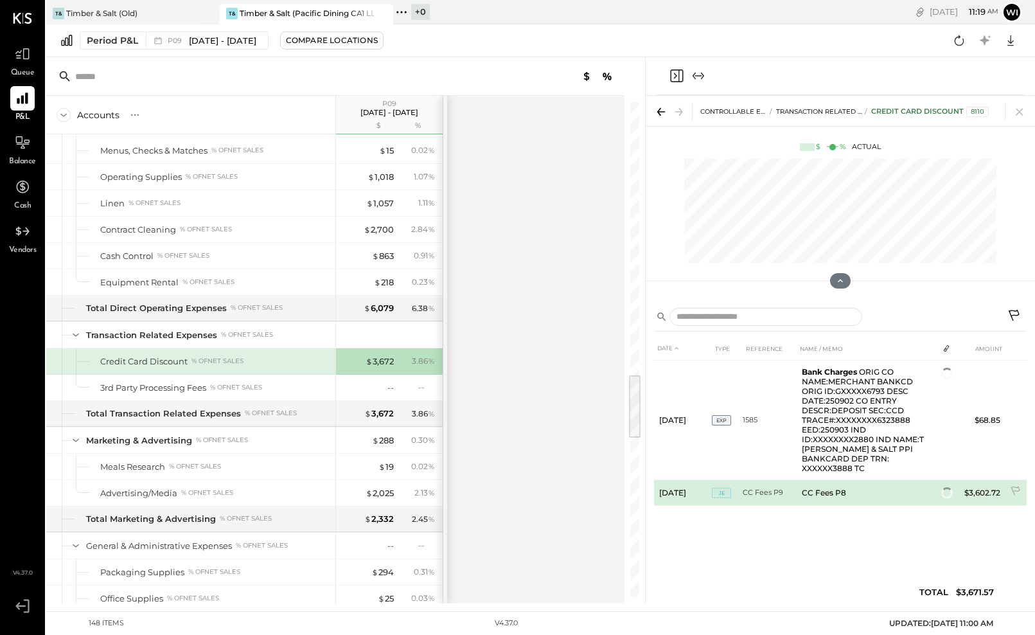
click at [859, 480] on td "CC Fees P8" at bounding box center [866, 493] width 141 height 26
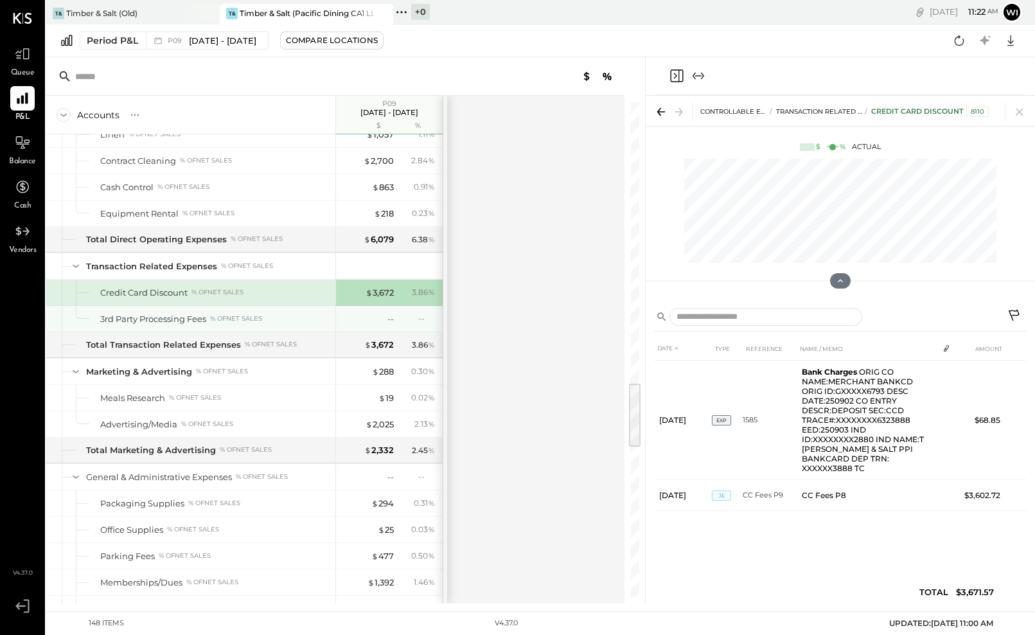
scroll to position [2117, 0]
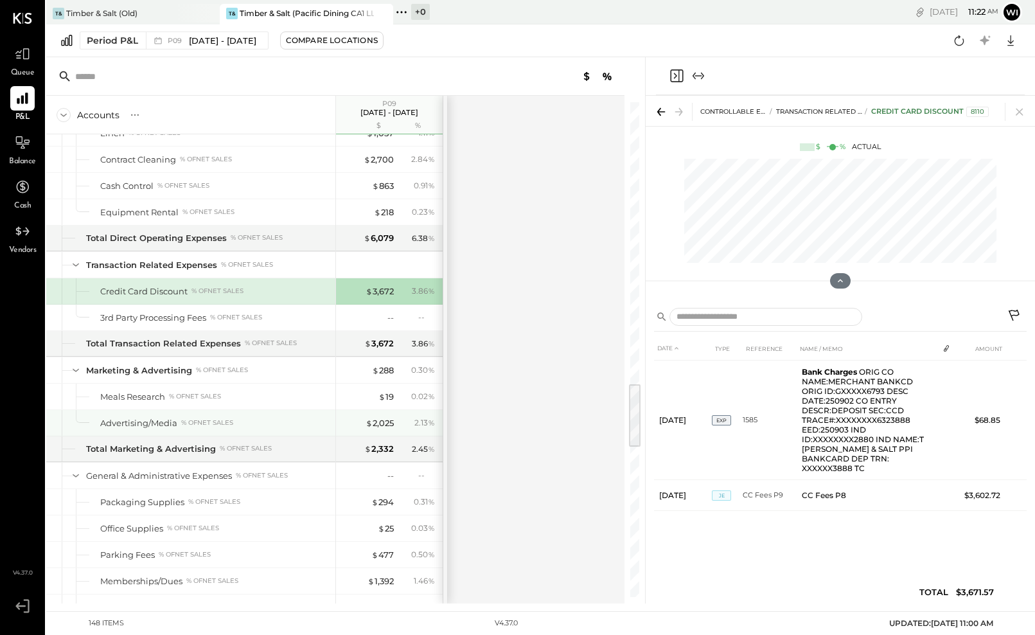
click at [161, 421] on div "Advertising/Media" at bounding box center [138, 423] width 77 height 12
